Goal: Task Accomplishment & Management: Manage account settings

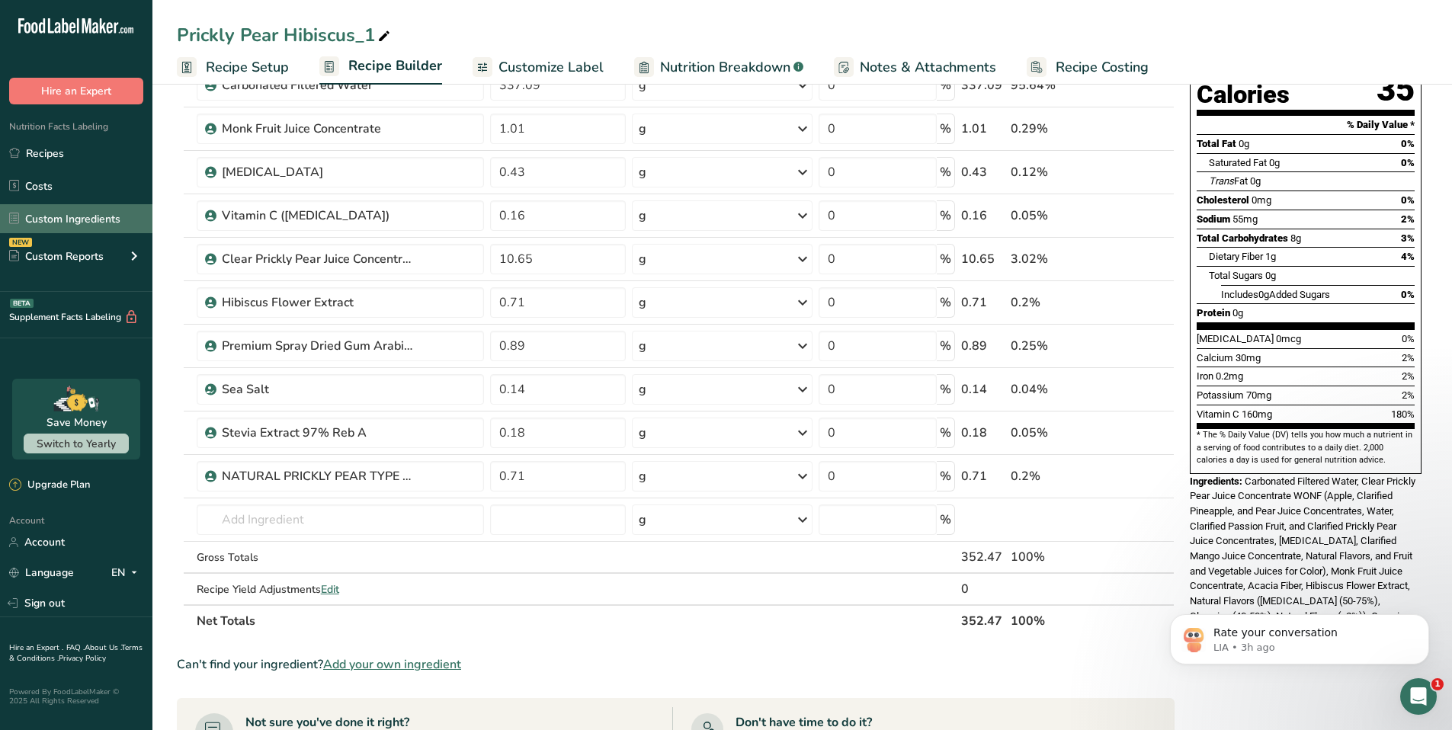
click at [82, 221] on link "Custom Ingredients" at bounding box center [76, 218] width 152 height 29
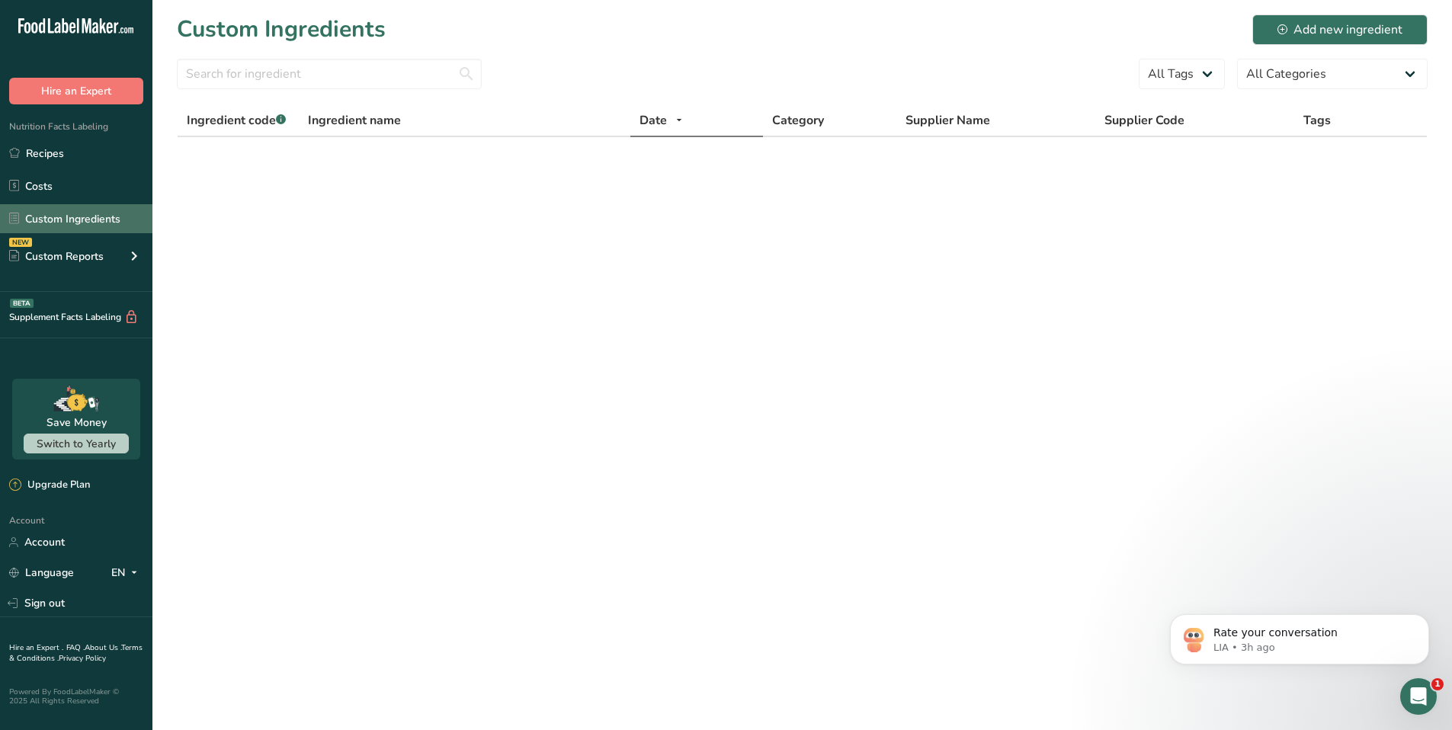
click at [69, 221] on link "Custom Ingredients" at bounding box center [76, 218] width 152 height 29
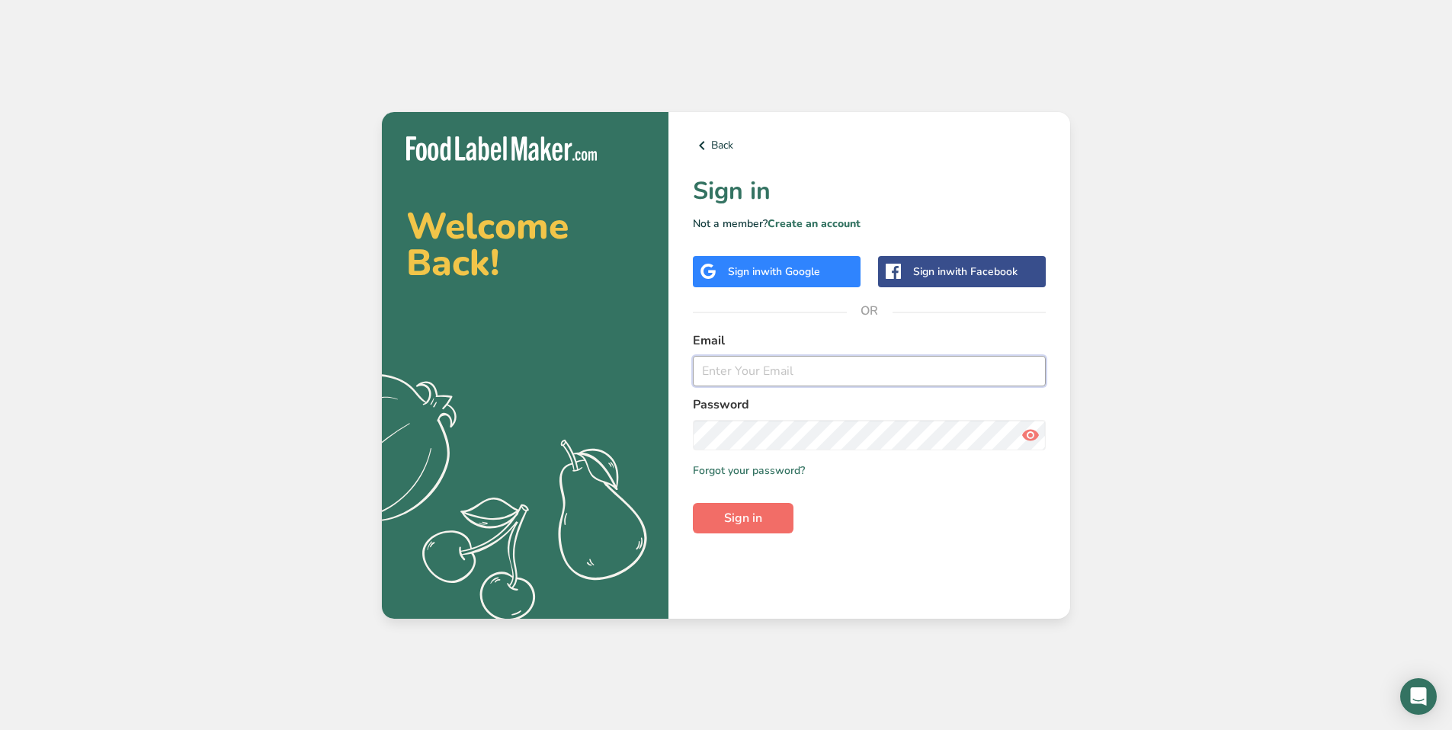
type input "[PERSON_NAME][EMAIL_ADDRESS][DOMAIN_NAME]"
click at [738, 528] on button "Sign in" at bounding box center [743, 518] width 101 height 30
click at [1024, 436] on icon at bounding box center [1031, 435] width 18 height 27
click at [714, 513] on button "Sign in" at bounding box center [743, 518] width 101 height 30
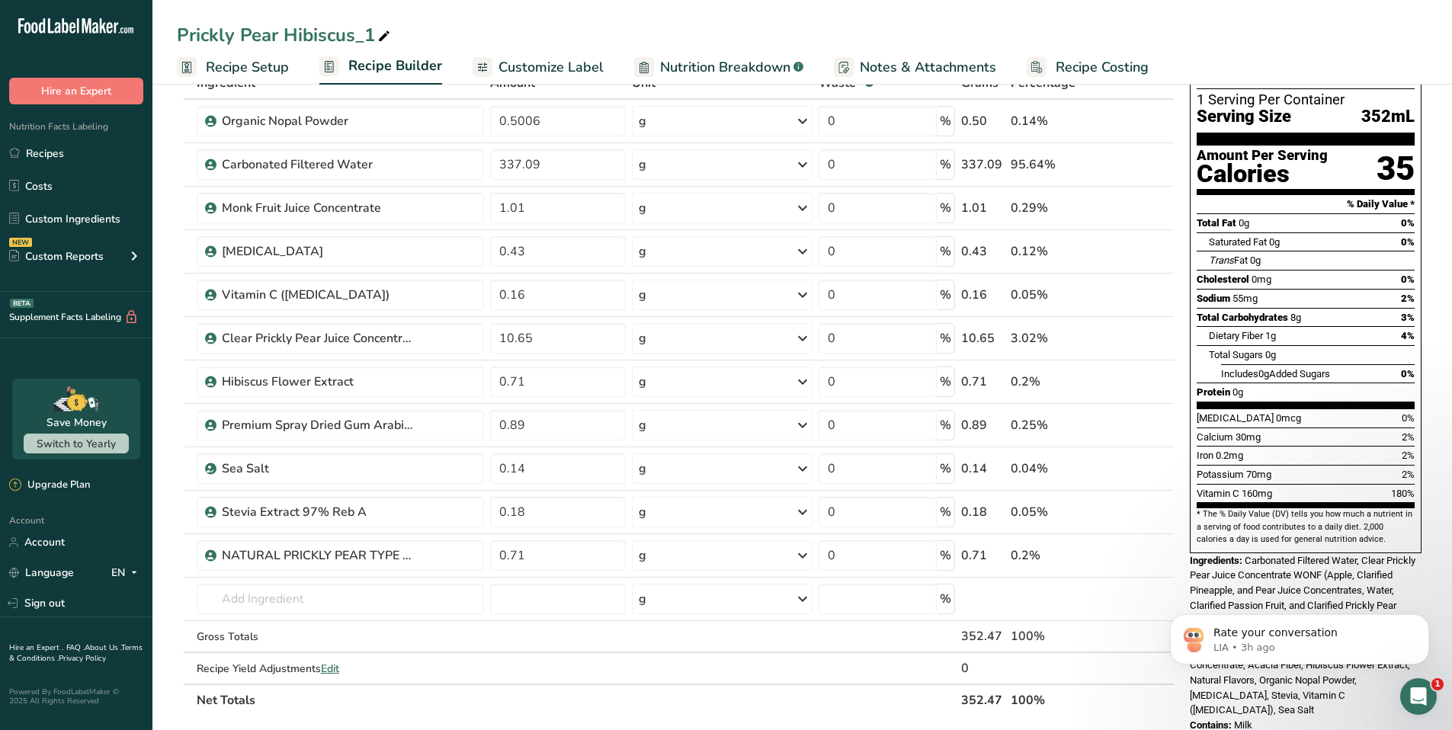
click at [70, 215] on link "Custom Ingredients" at bounding box center [76, 218] width 152 height 29
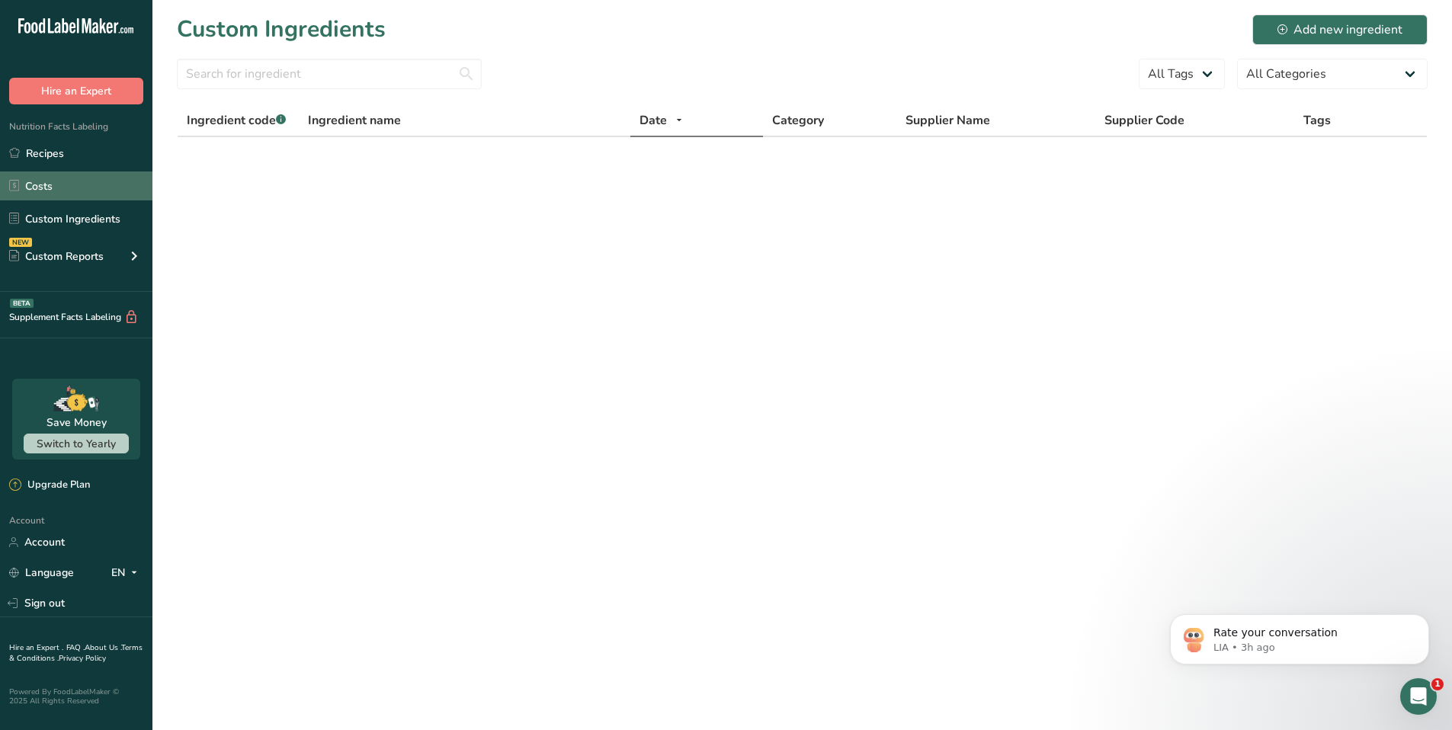
click at [60, 187] on link "Costs" at bounding box center [76, 186] width 152 height 29
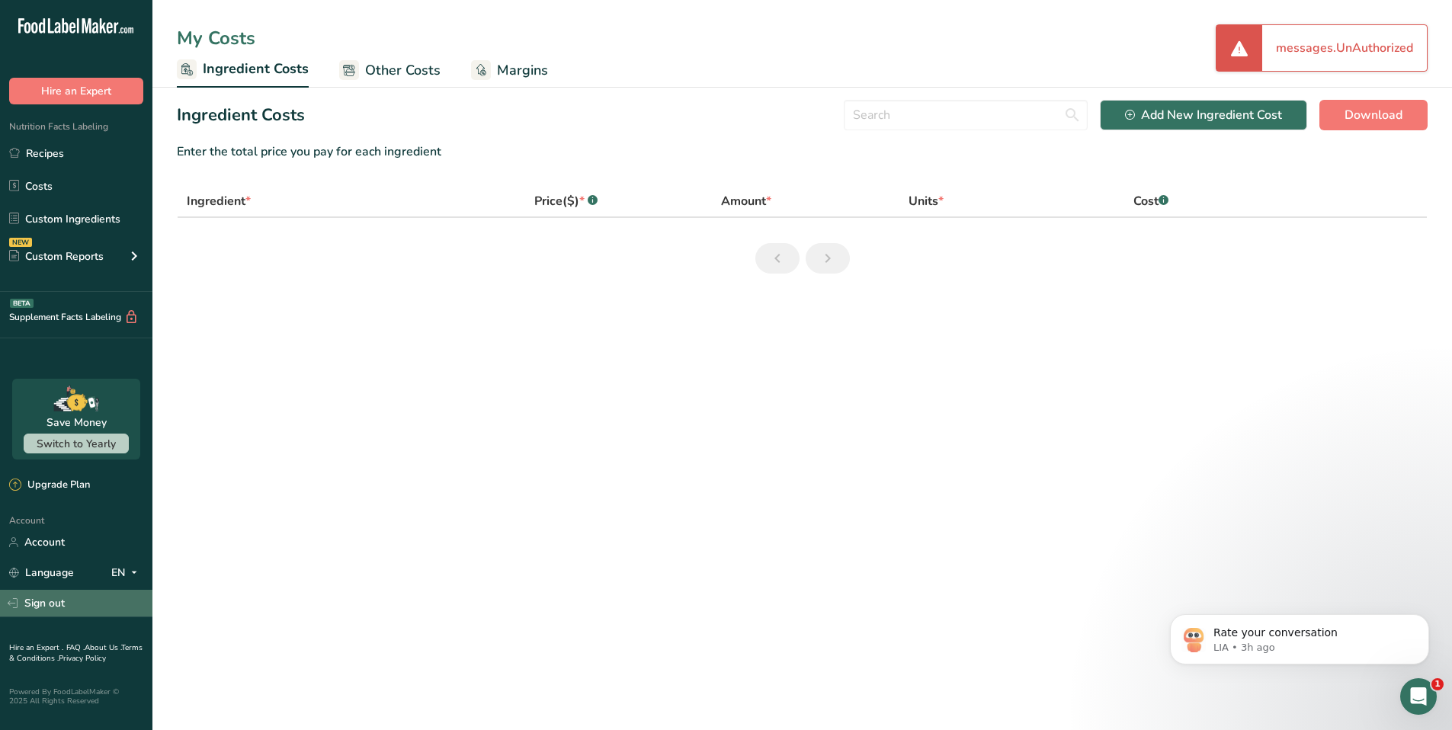
click at [43, 592] on link "Sign out" at bounding box center [76, 603] width 152 height 27
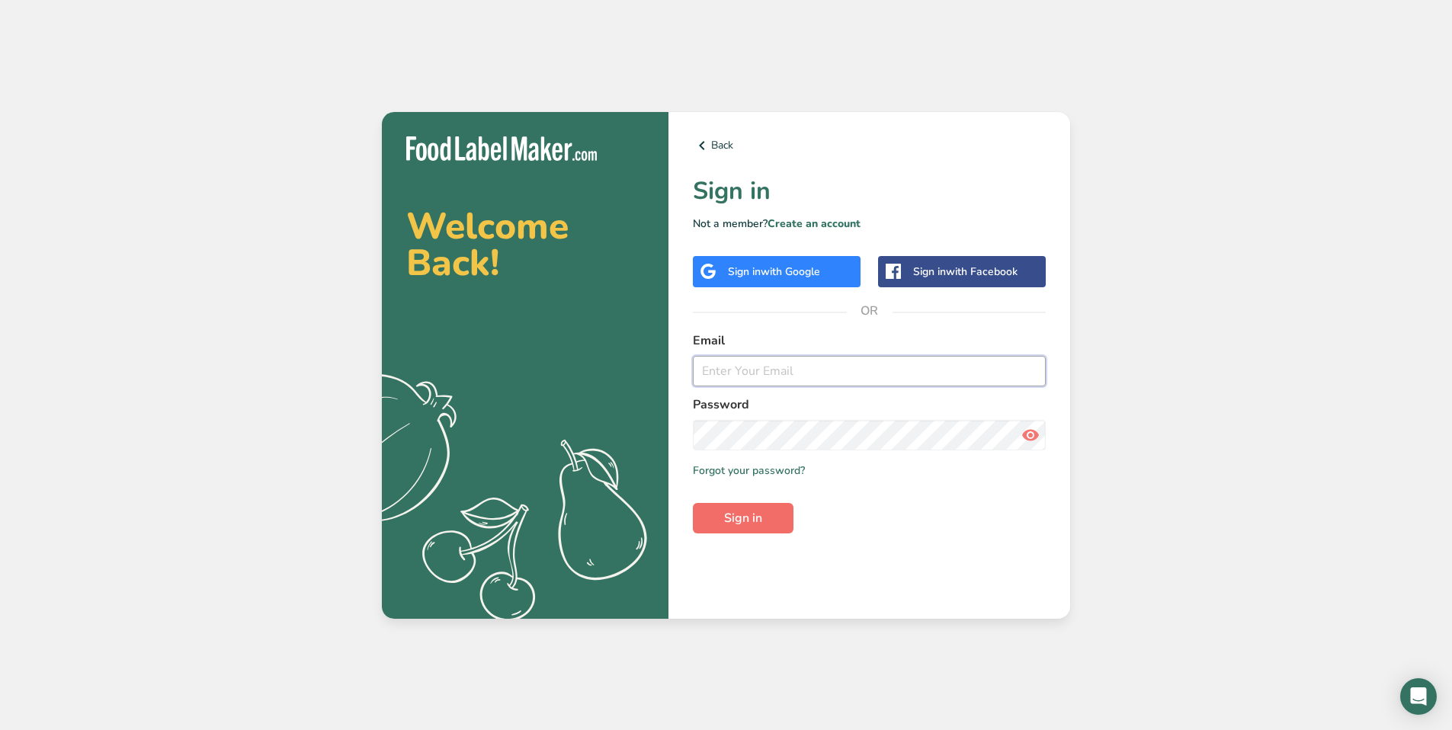
type input "[PERSON_NAME][EMAIL_ADDRESS][DOMAIN_NAME]"
click at [769, 521] on button "Sign in" at bounding box center [743, 518] width 101 height 30
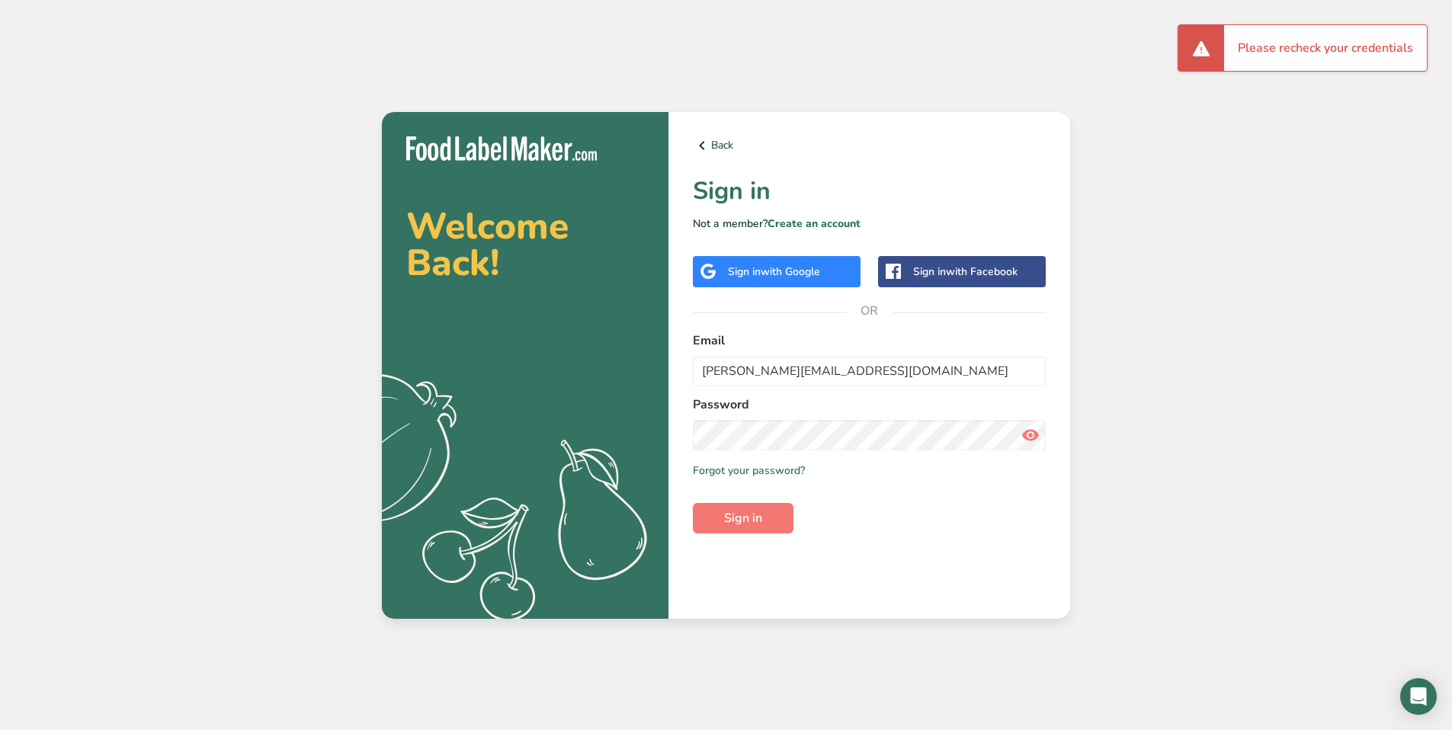
click at [721, 261] on div "Sign in with Google" at bounding box center [777, 271] width 168 height 31
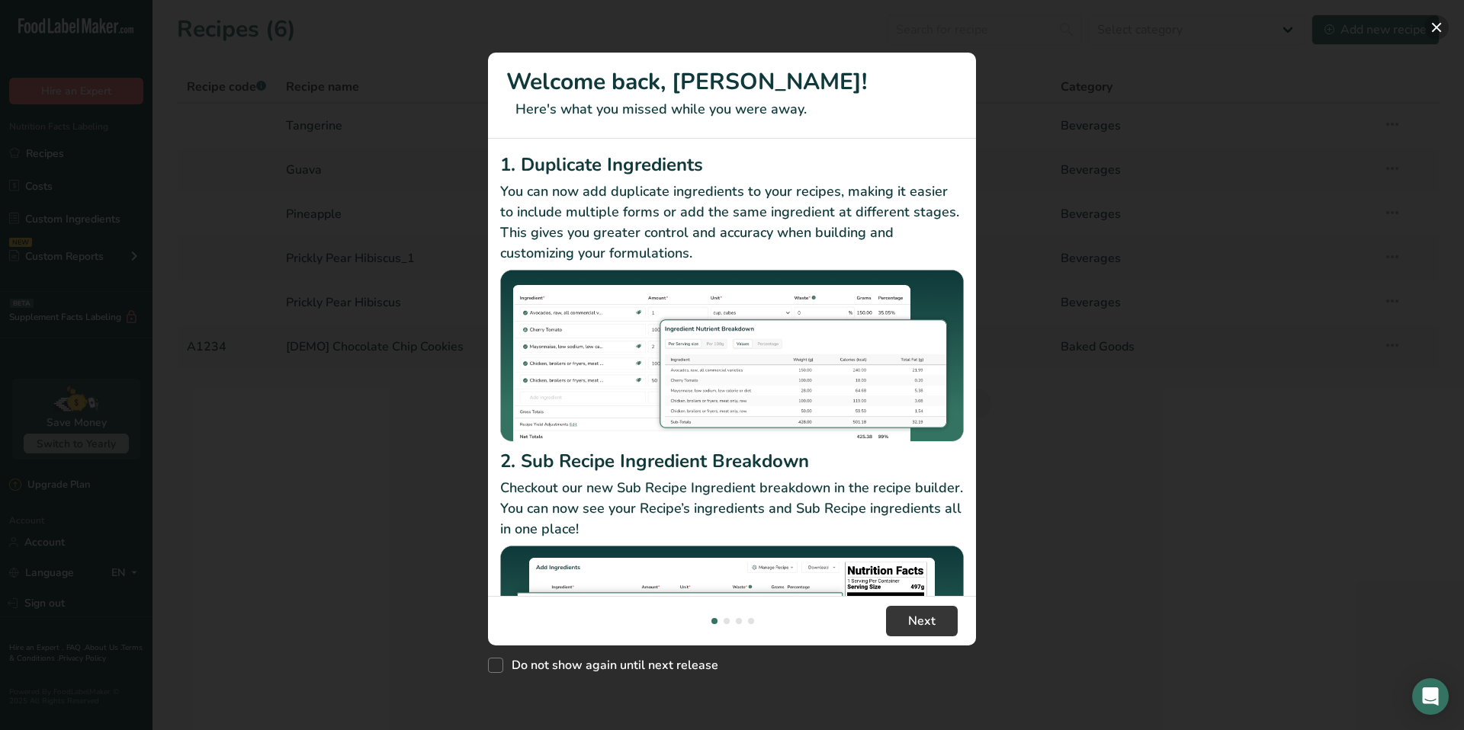
click at [1436, 35] on button "New Features" at bounding box center [1436, 27] width 24 height 24
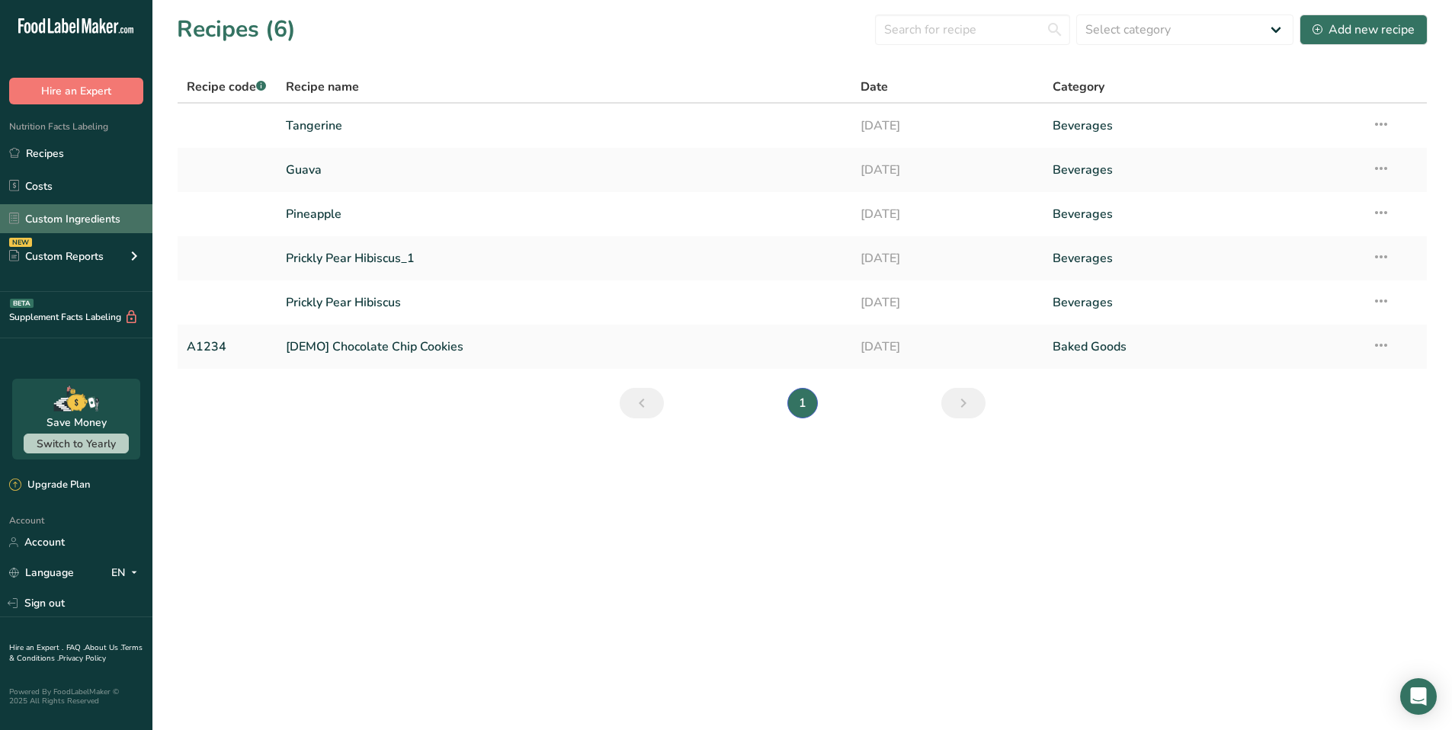
click at [37, 216] on link "Custom Ingredients" at bounding box center [76, 218] width 152 height 29
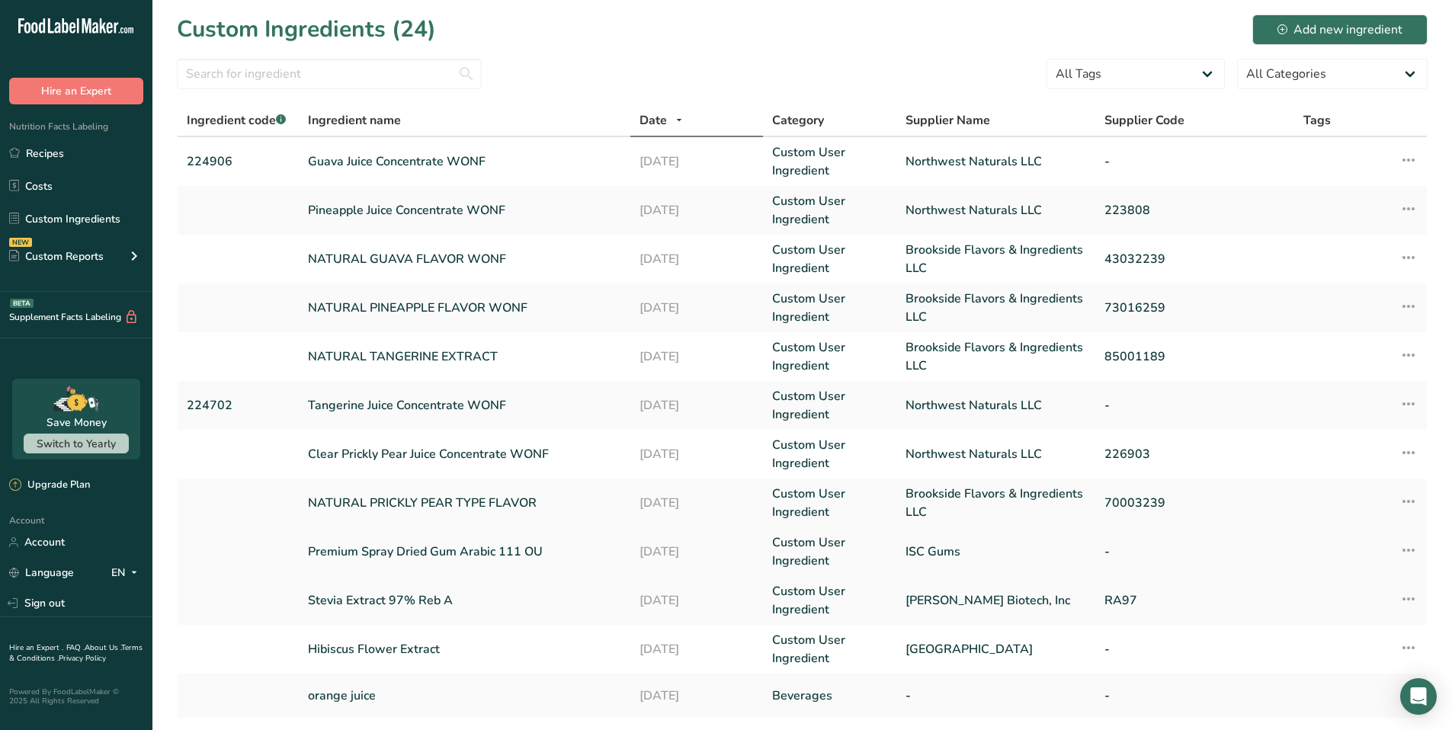
click at [464, 547] on link "Premium Spray Dried Gum Arabic 111 OU" at bounding box center [464, 552] width 313 height 18
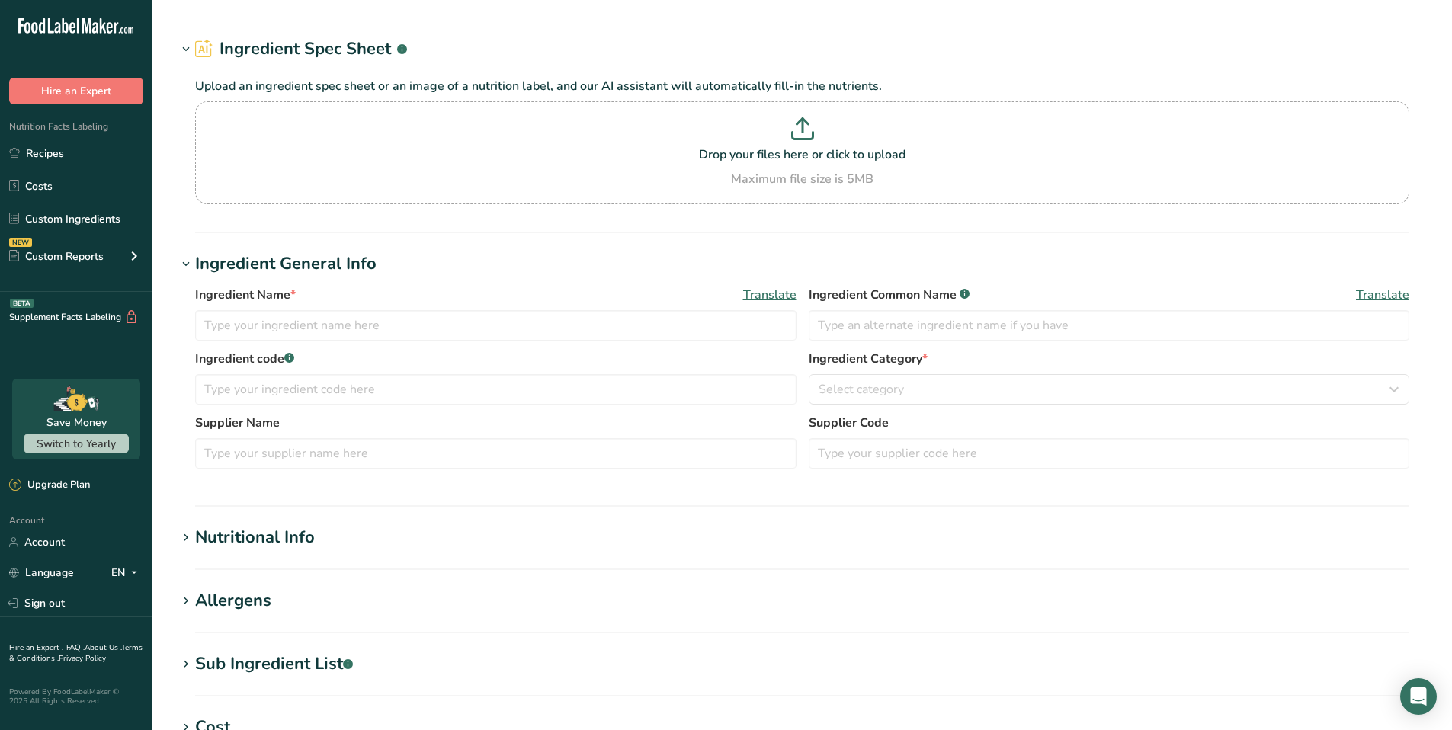
type input "Premium Spray Dried Gum Arabic 111 OU"
type input "Acacia Fiber"
type input "ISC Gums"
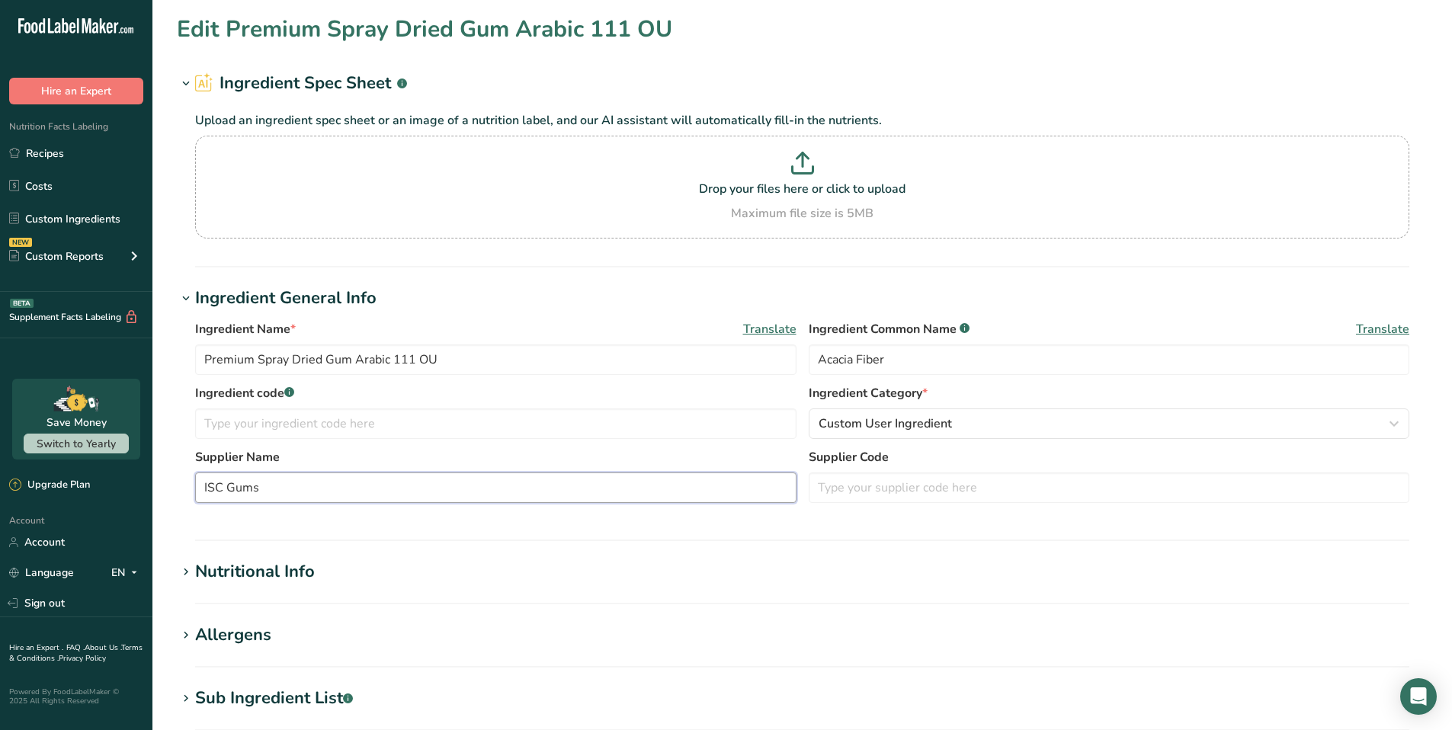
click at [313, 494] on input "ISC Gums" at bounding box center [496, 488] width 602 height 30
click at [66, 219] on link "Custom Ingredients" at bounding box center [76, 218] width 152 height 29
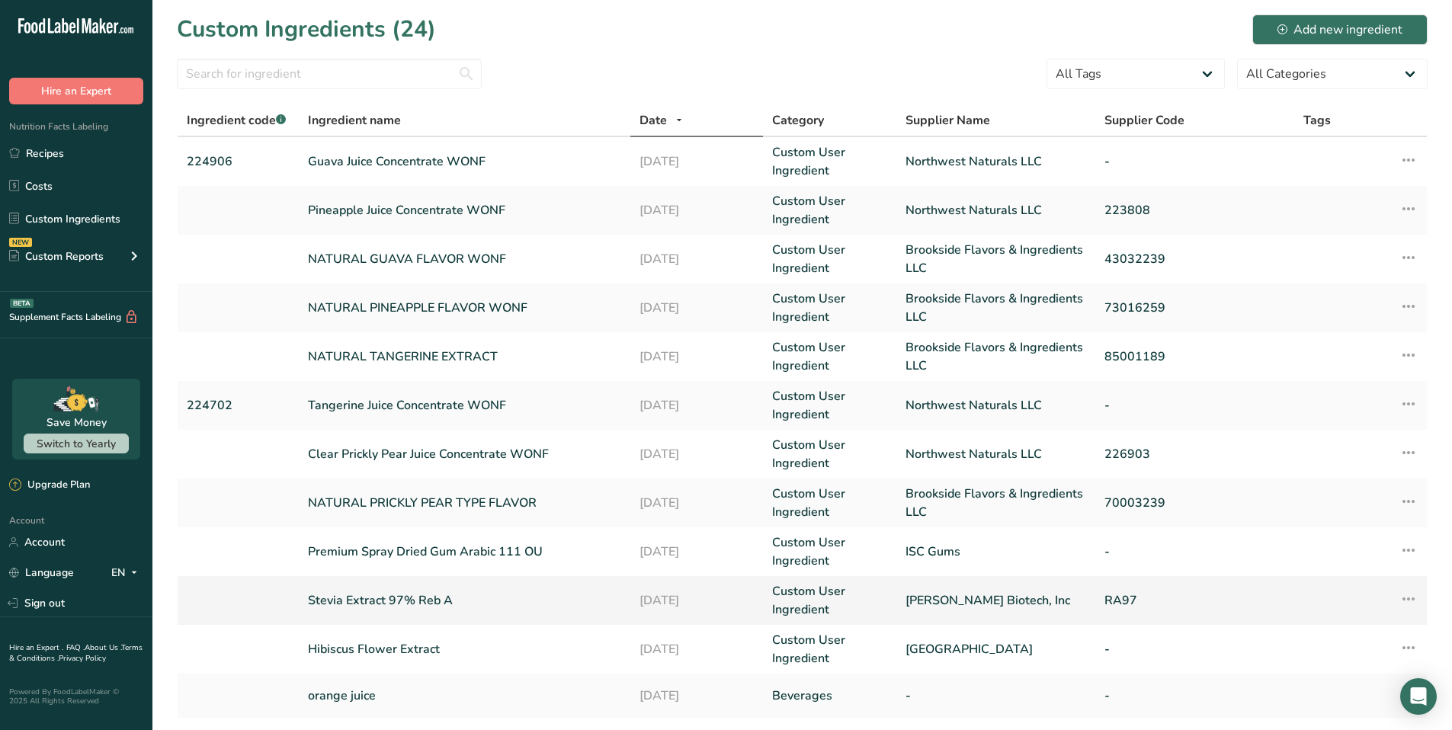
click at [421, 599] on link "Stevia Extract 97% Reb A" at bounding box center [464, 601] width 313 height 18
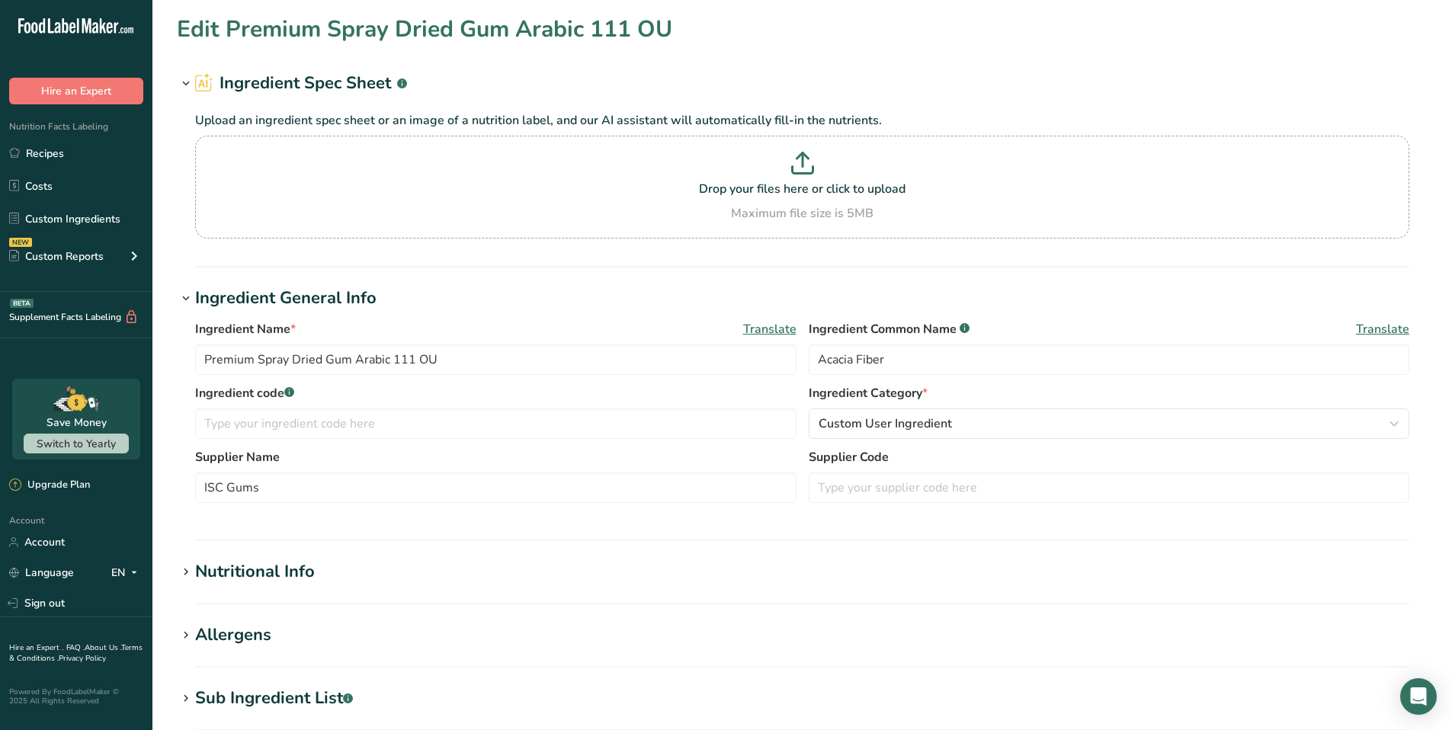
type input "Stevia Extract 97% Reb A"
type input "Stevia"
type input "Hunan Huacheng Biotech, Inc"
type input "RA97"
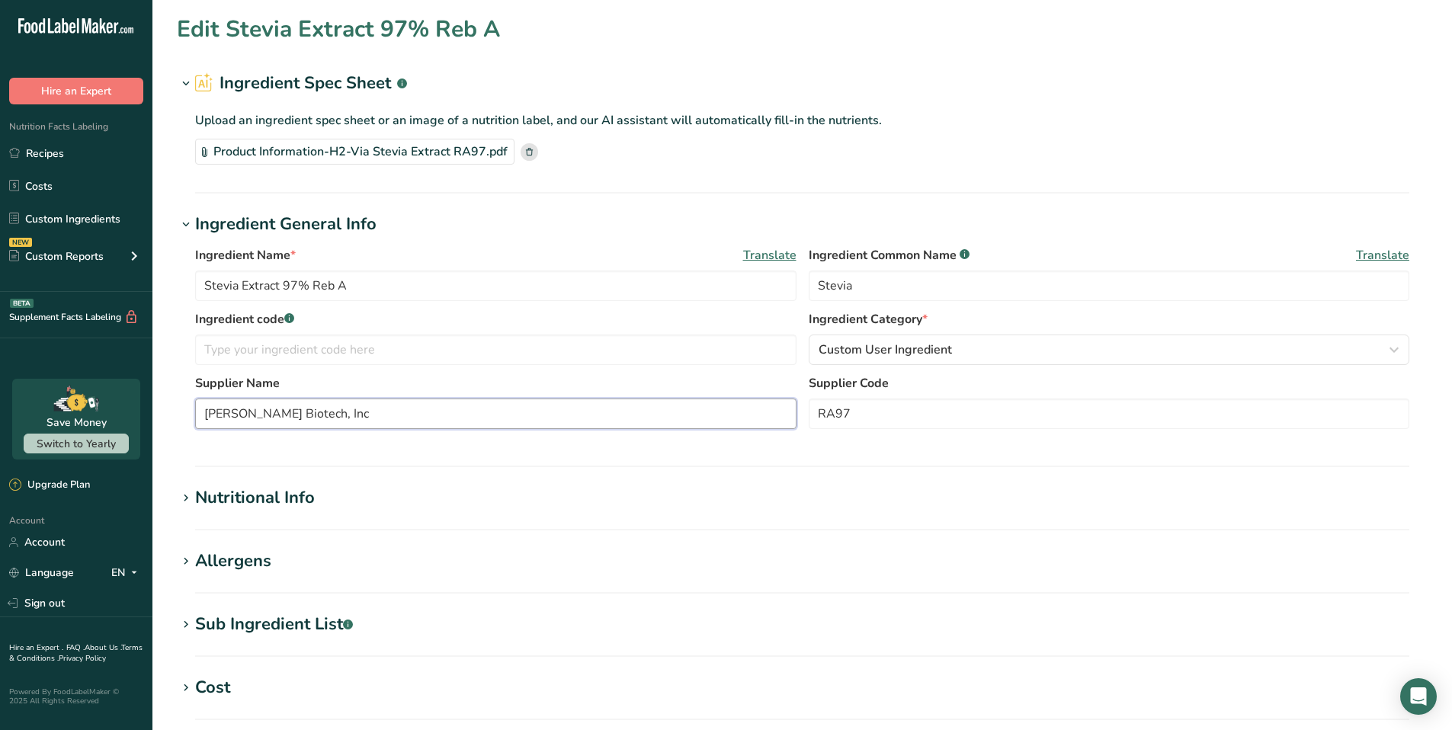
drag, startPoint x: 377, startPoint y: 419, endPoint x: 197, endPoint y: 392, distance: 182.0
click at [197, 392] on div "Supplier Name Hunan Huacheng Biotech, Inc" at bounding box center [496, 401] width 602 height 55
